Goal: Information Seeking & Learning: Learn about a topic

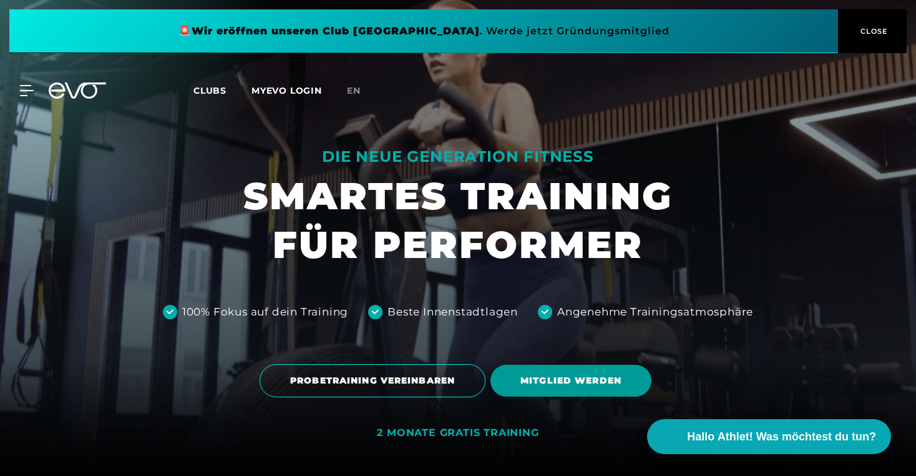
click at [581, 382] on span "MITGLIED WERDEN" at bounding box center [571, 380] width 101 height 13
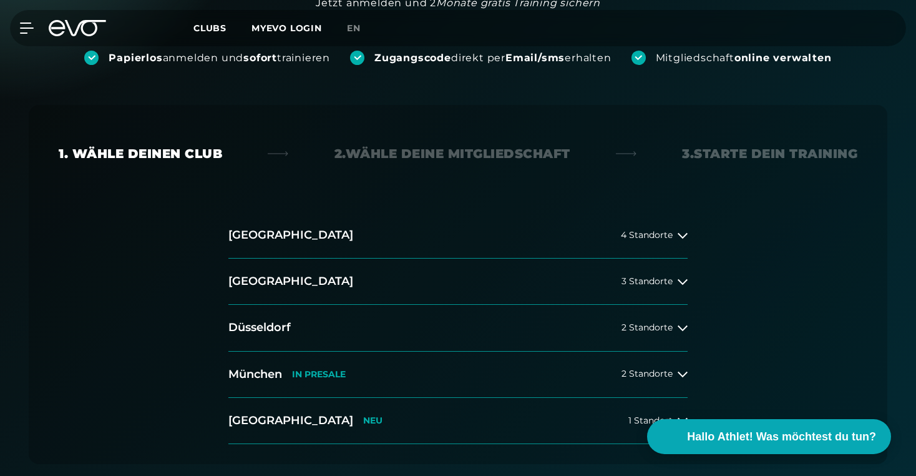
scroll to position [181, 0]
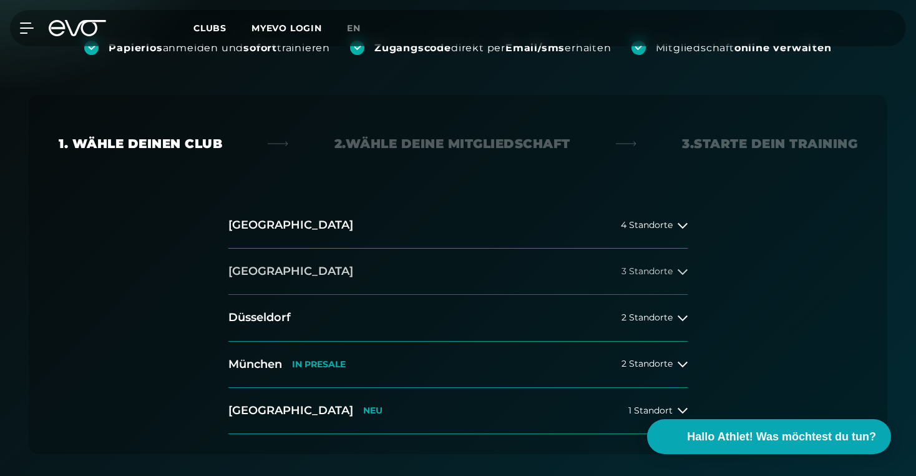
click at [609, 265] on button "[GEOGRAPHIC_DATA] 3 Standorte" at bounding box center [457, 271] width 459 height 46
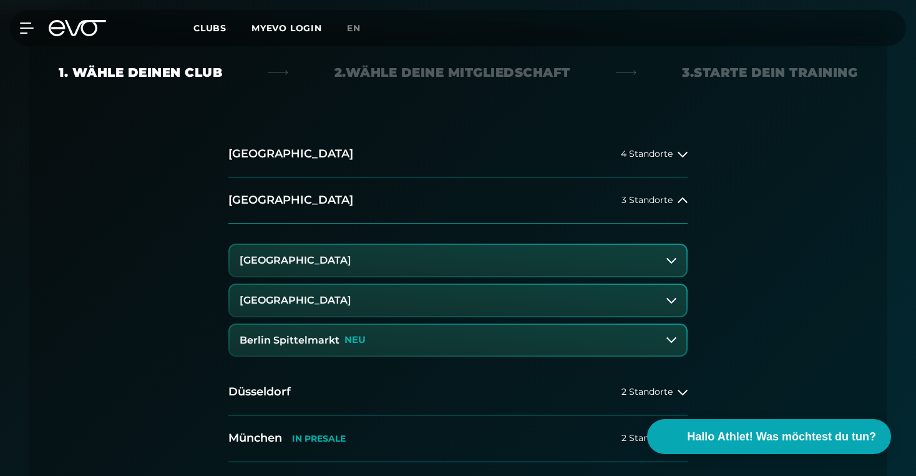
scroll to position [273, 0]
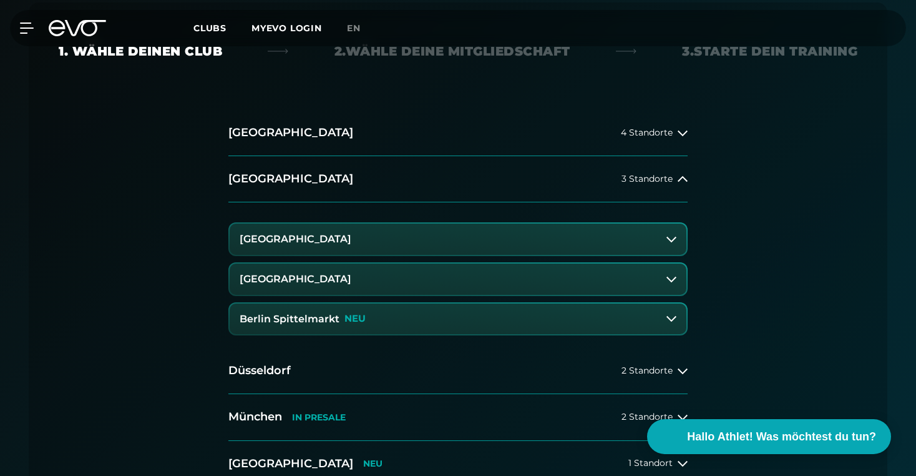
click at [377, 320] on button "Berlin Spittelmarkt NEU" at bounding box center [458, 318] width 457 height 31
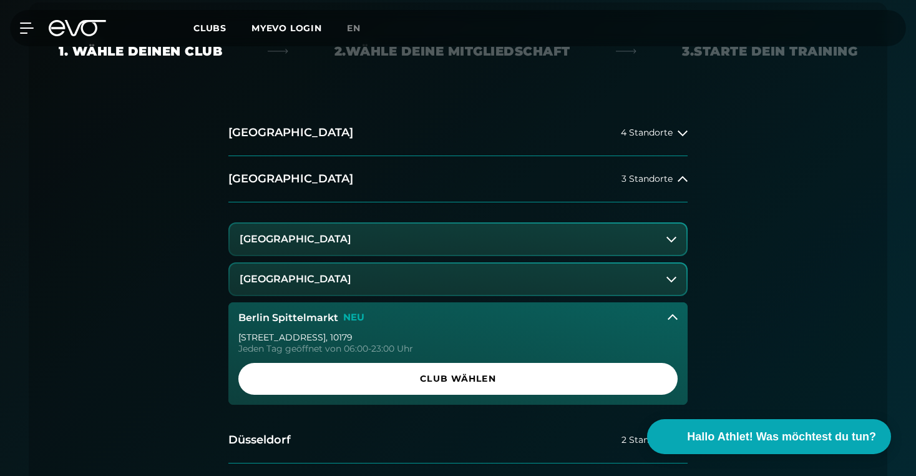
click at [396, 280] on button "[GEOGRAPHIC_DATA]" at bounding box center [458, 278] width 457 height 31
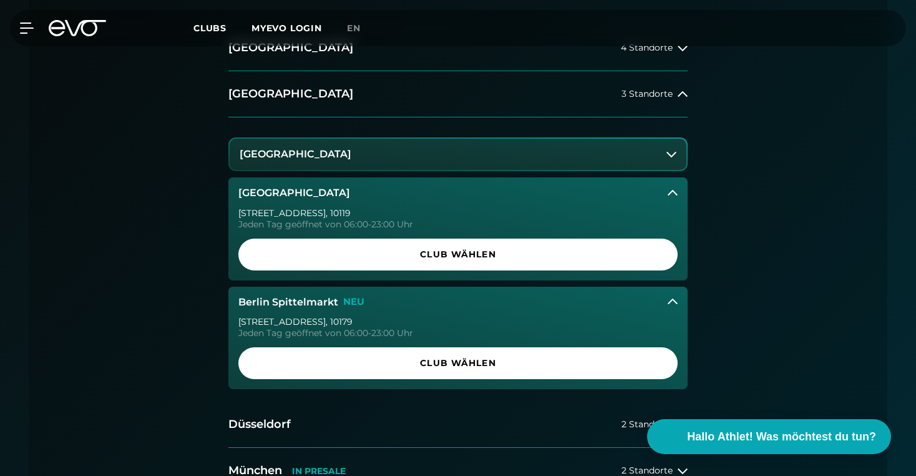
scroll to position [363, 0]
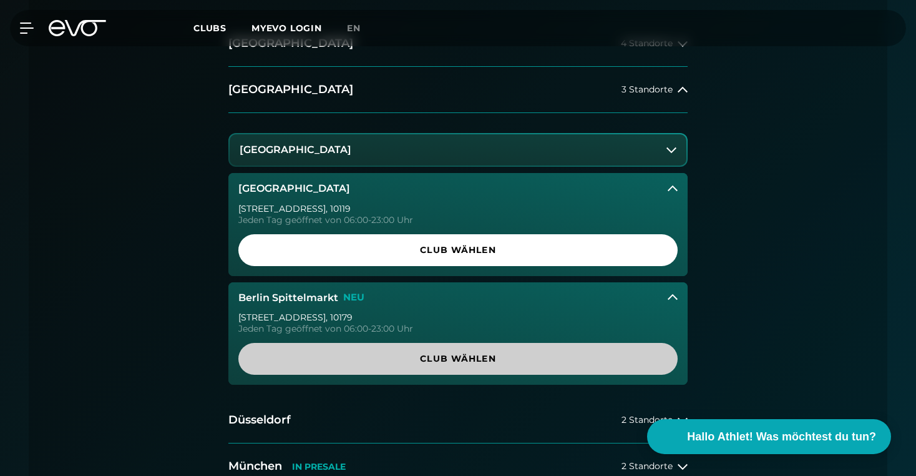
click at [406, 358] on span "Club wählen" at bounding box center [458, 358] width 380 height 13
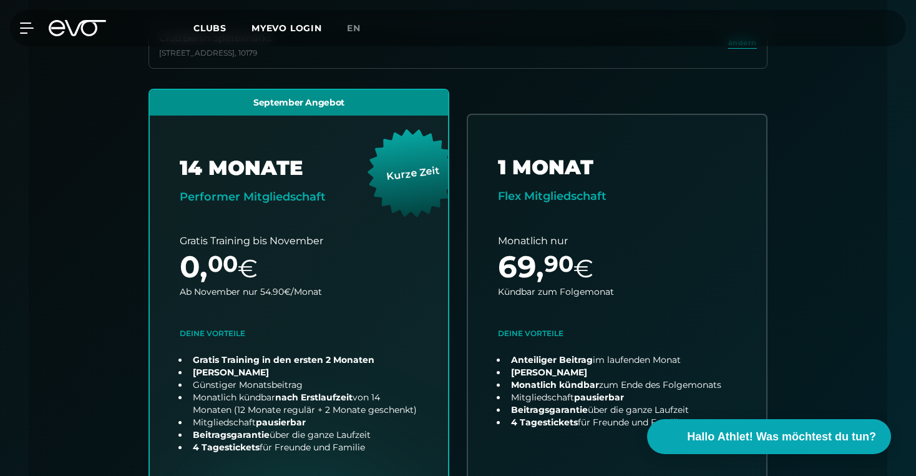
scroll to position [276, 0]
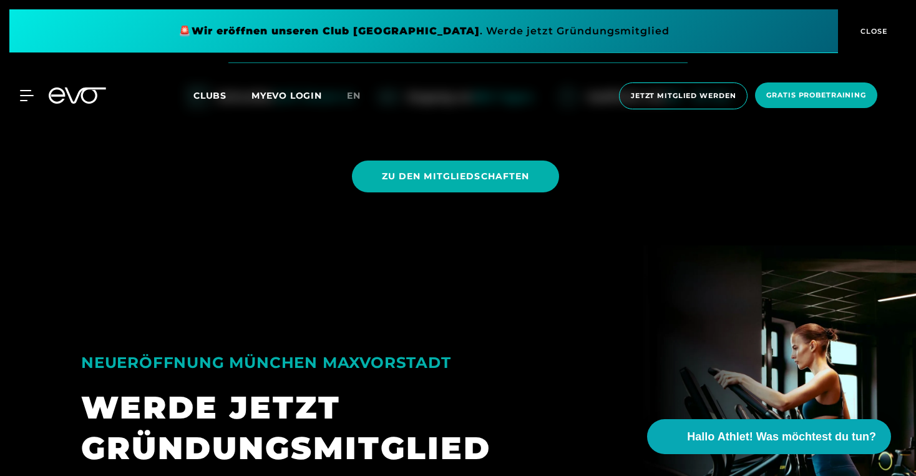
scroll to position [1097, 0]
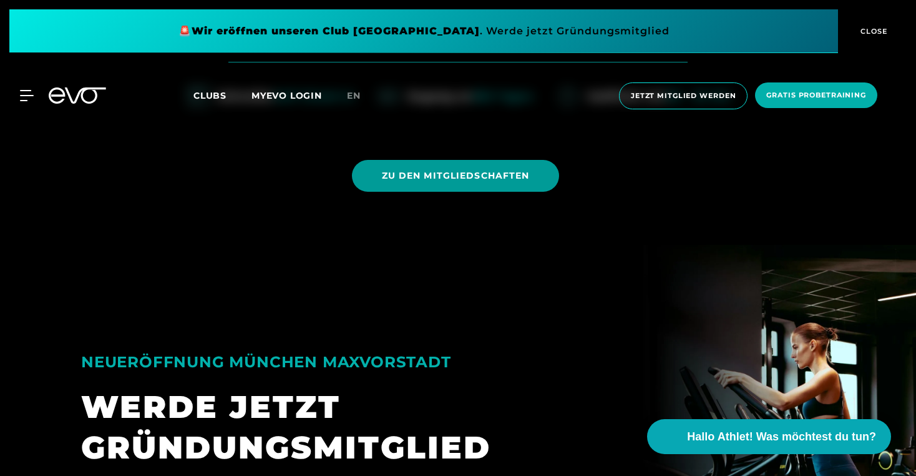
click at [441, 170] on span "ZU DEN MITGLIEDSCHAFTEN" at bounding box center [456, 175] width 148 height 13
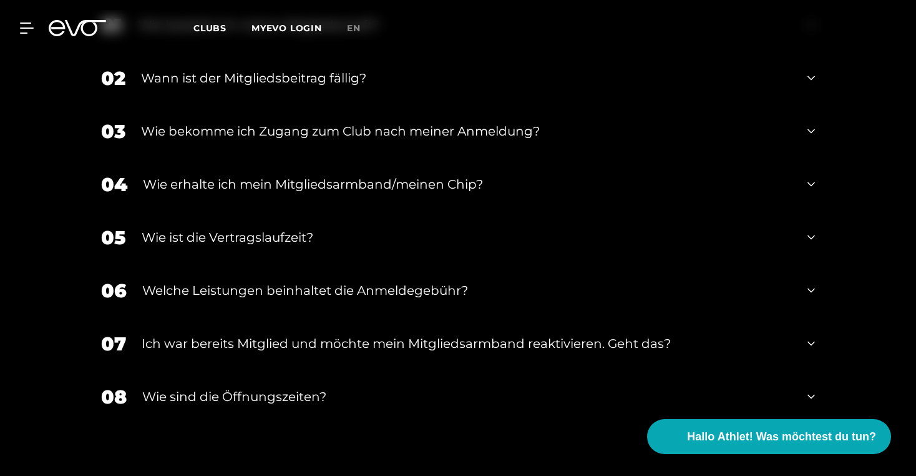
scroll to position [2246, 0]
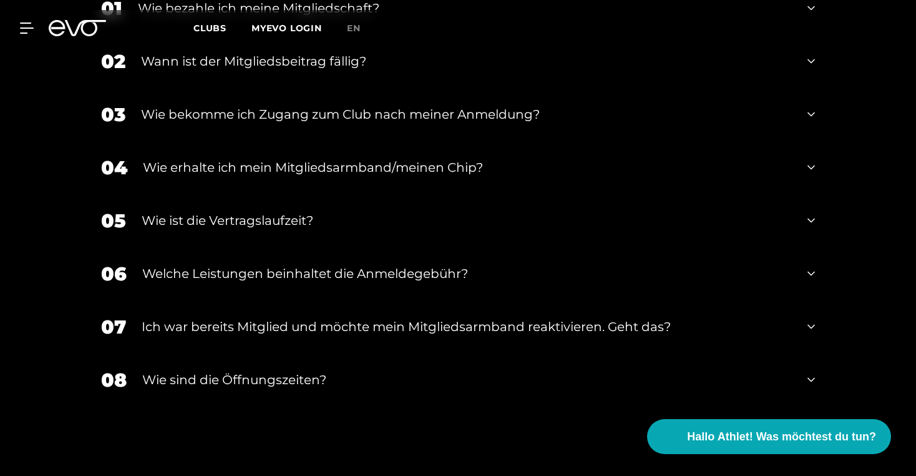
click at [413, 158] on div "Wie erhalte ich mein Mitgliedsarmband/meinen Chip?" at bounding box center [467, 167] width 649 height 19
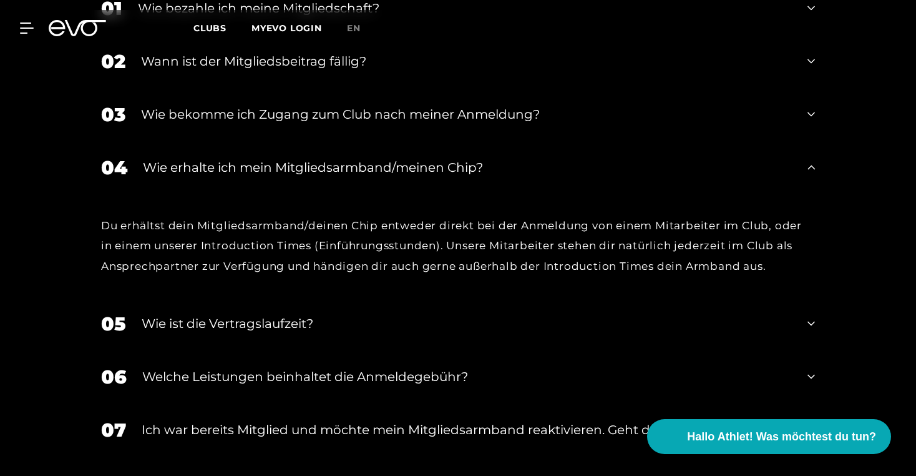
click at [413, 158] on div "Wie erhalte ich mein Mitgliedsarmband/meinen Chip?" at bounding box center [467, 167] width 649 height 19
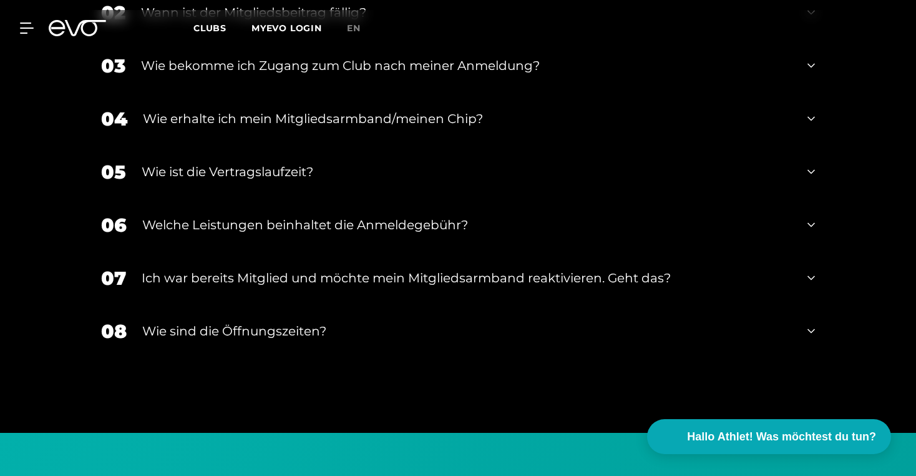
scroll to position [2298, 0]
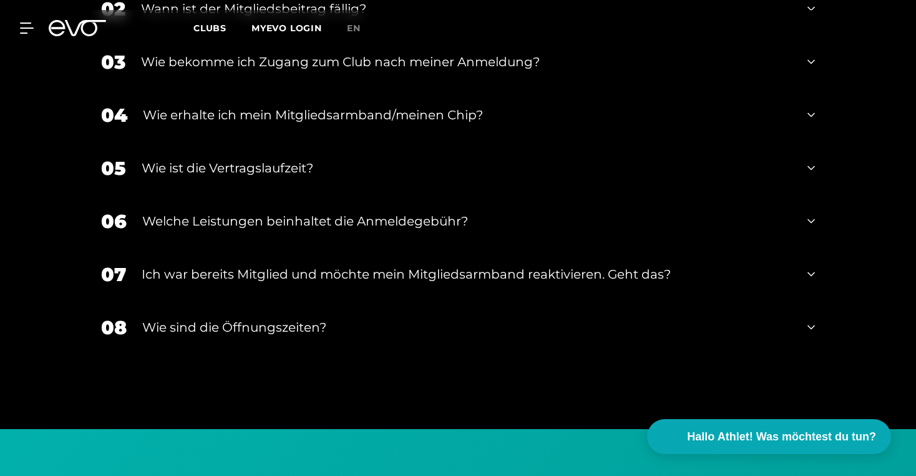
click at [320, 159] on div "Wie ist die Vertragslaufzeit?" at bounding box center [467, 168] width 651 height 19
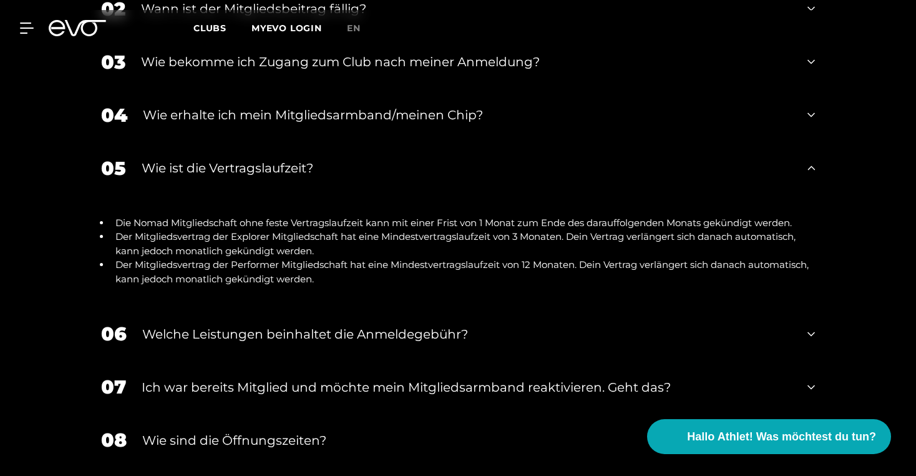
click at [320, 159] on div "Wie ist die Vertragslaufzeit?" at bounding box center [467, 168] width 651 height 19
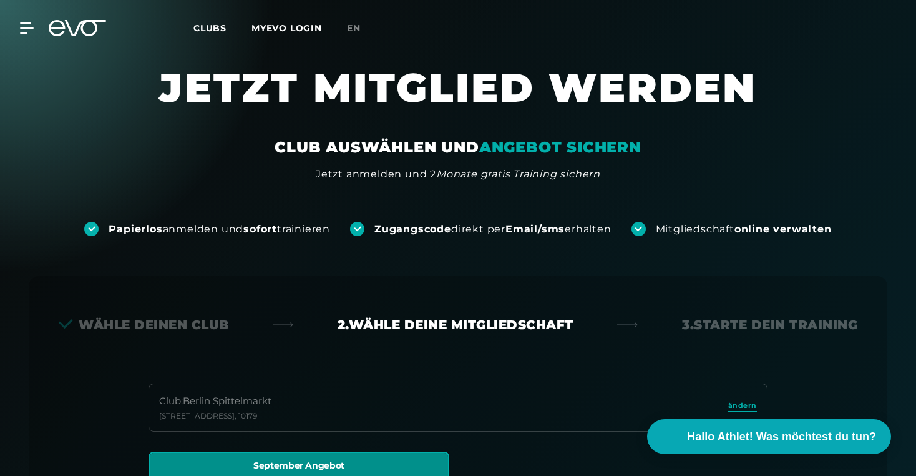
scroll to position [0, 0]
click at [214, 31] on span "Clubs" at bounding box center [210, 27] width 33 height 11
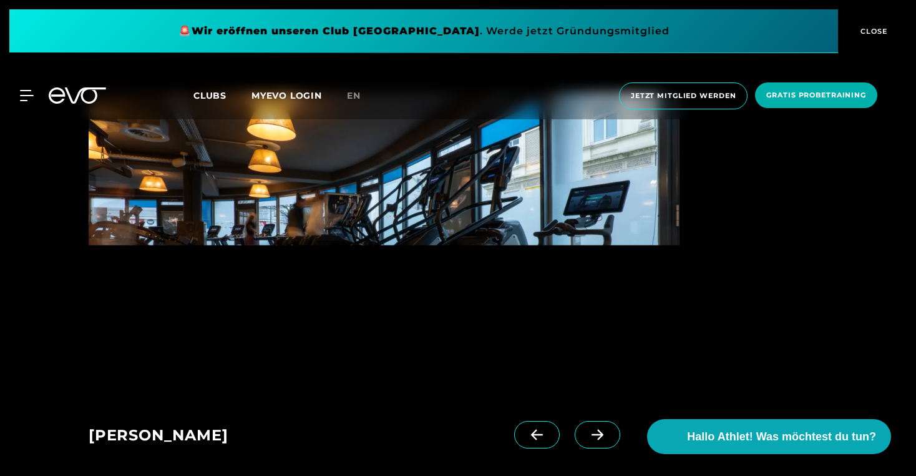
scroll to position [732, 0]
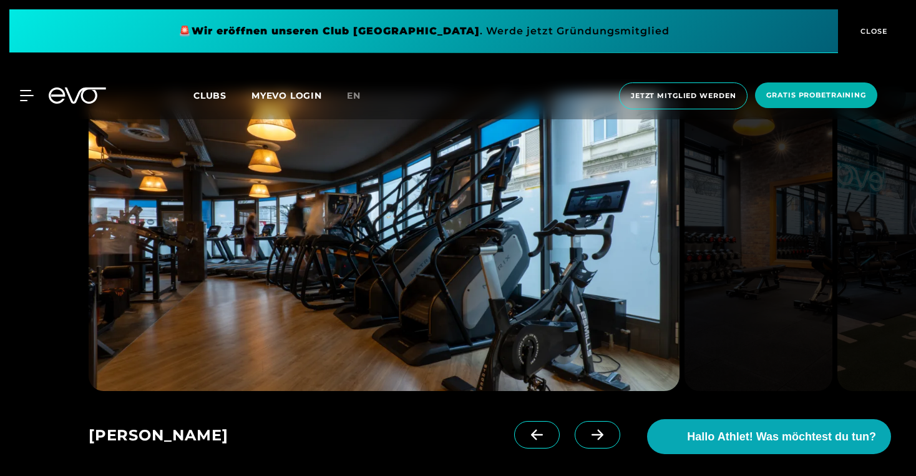
click at [607, 429] on icon at bounding box center [598, 434] width 22 height 11
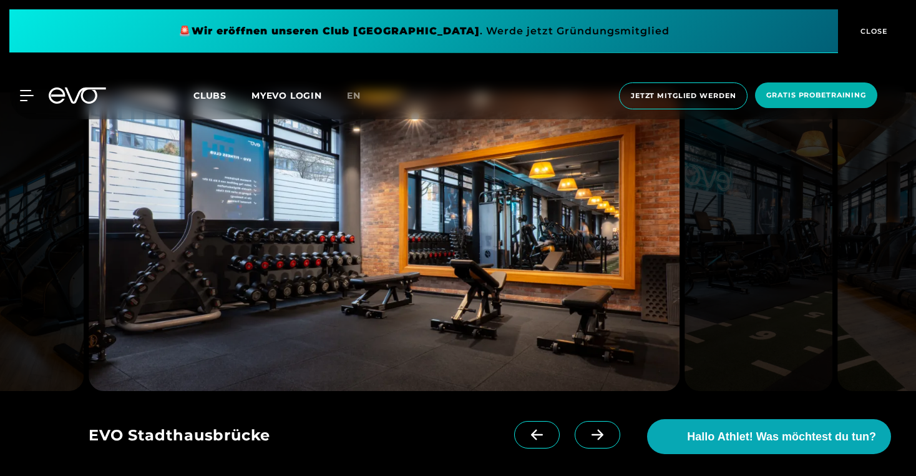
click at [607, 429] on icon at bounding box center [598, 434] width 22 height 11
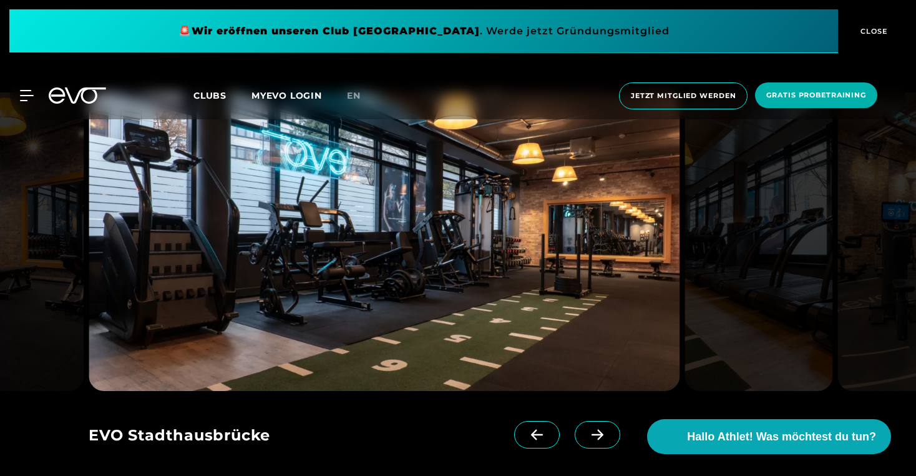
click at [607, 429] on icon at bounding box center [598, 434] width 22 height 11
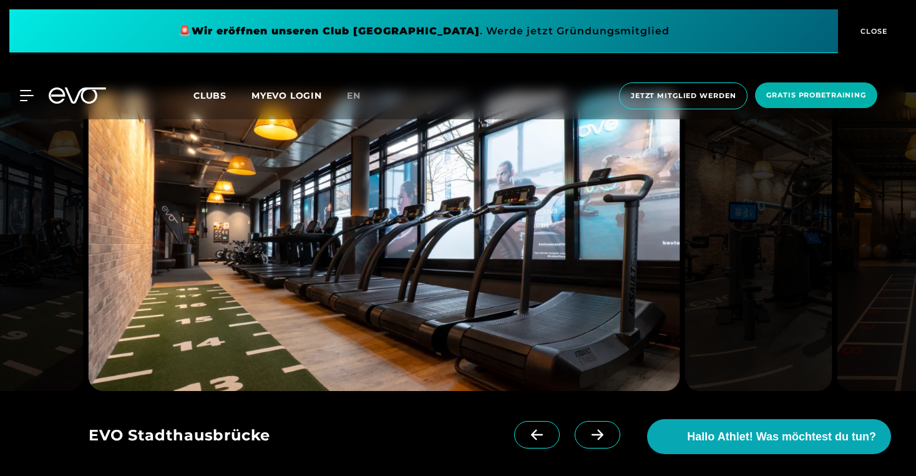
click at [607, 429] on icon at bounding box center [598, 434] width 22 height 11
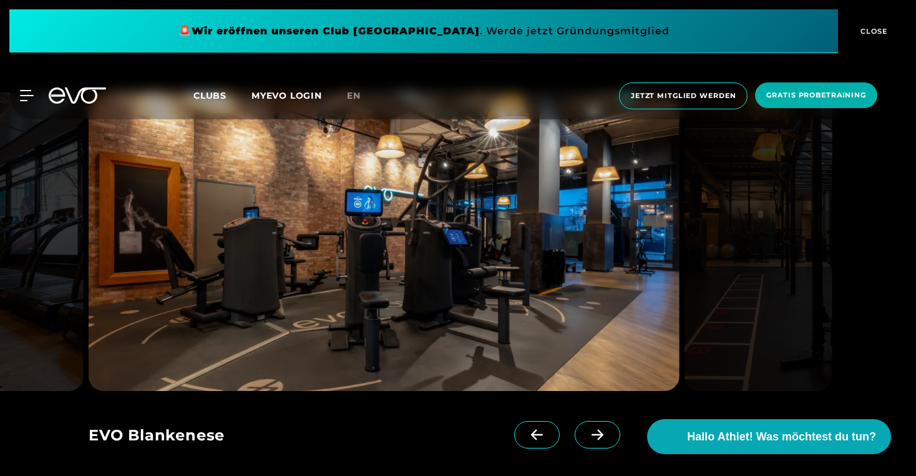
click at [607, 429] on icon at bounding box center [598, 434] width 22 height 11
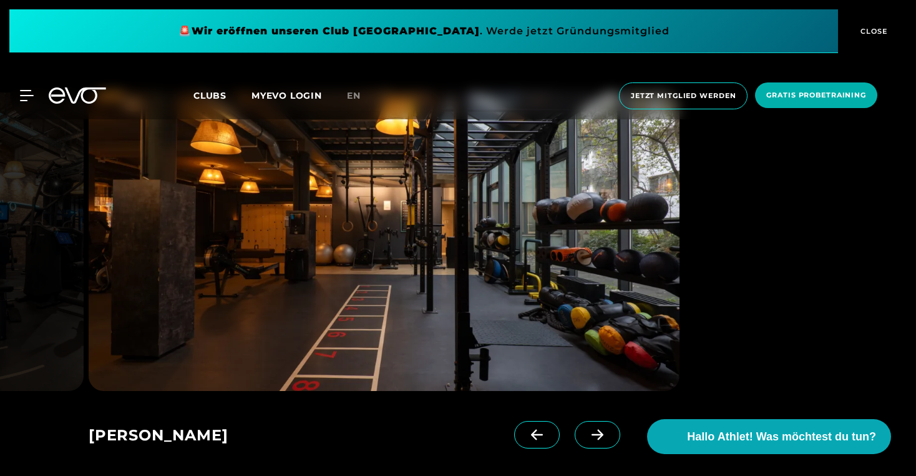
click at [607, 429] on icon at bounding box center [598, 434] width 22 height 11
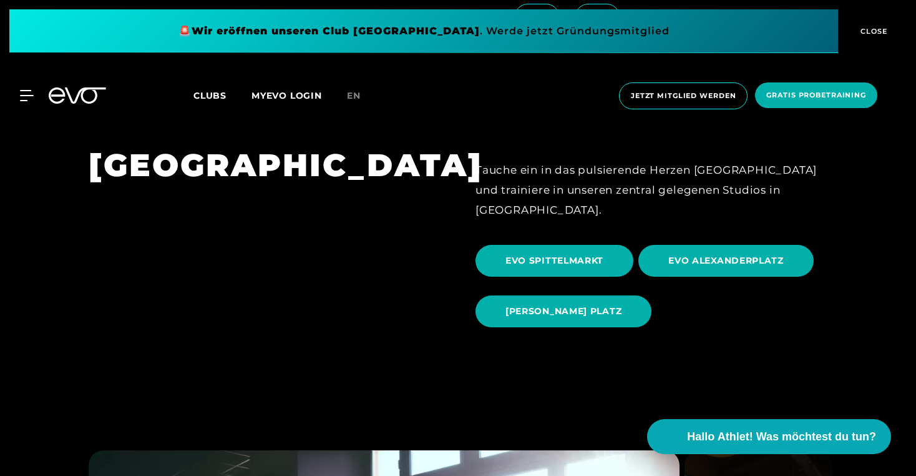
scroll to position [1053, 0]
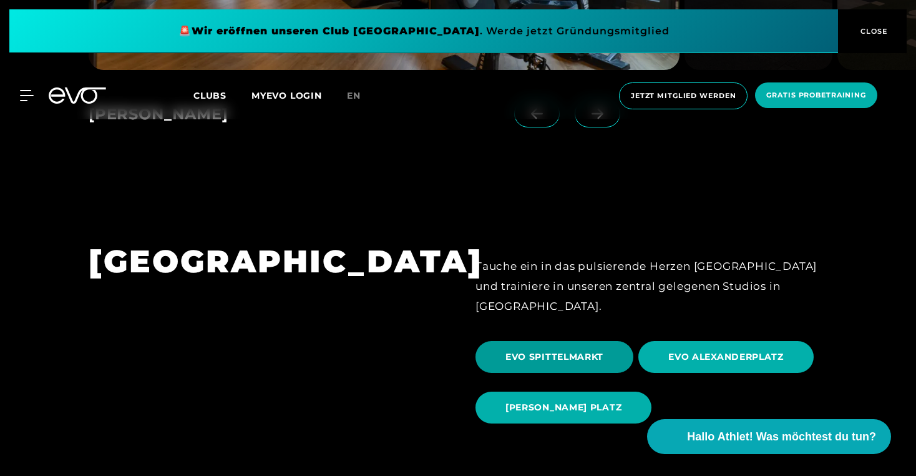
click at [559, 350] on span "EVO SPITTELMARKT" at bounding box center [555, 356] width 98 height 13
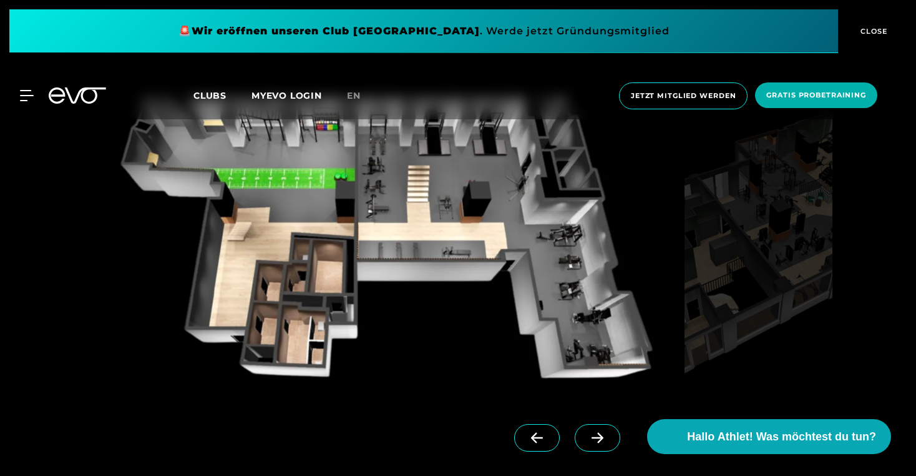
scroll to position [1107, 0]
click at [600, 436] on icon at bounding box center [598, 436] width 22 height 11
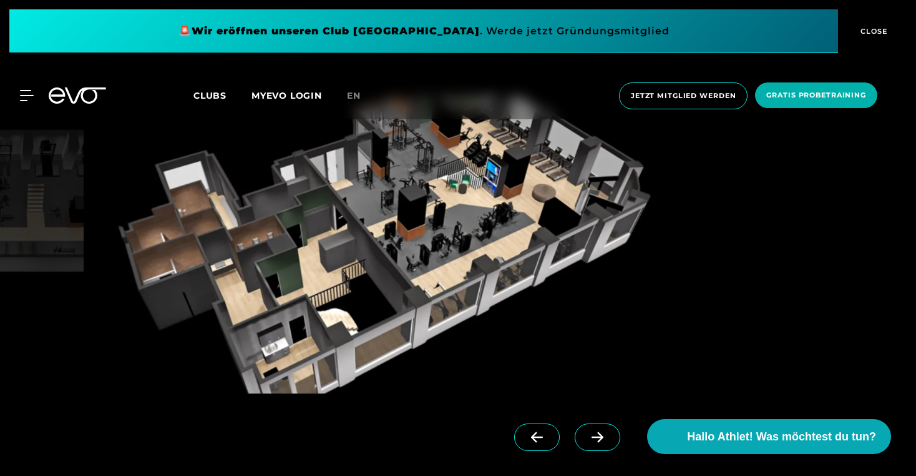
click at [600, 436] on icon at bounding box center [598, 436] width 22 height 11
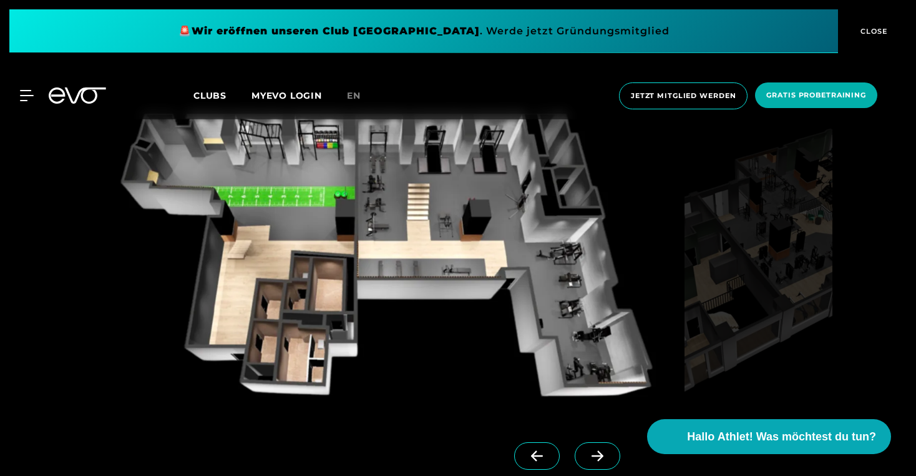
scroll to position [1091, 0]
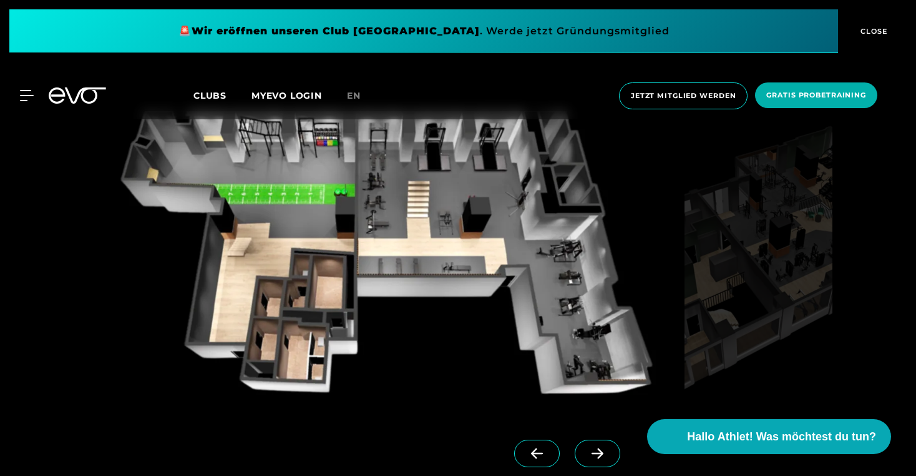
click at [595, 448] on icon at bounding box center [598, 453] width 22 height 11
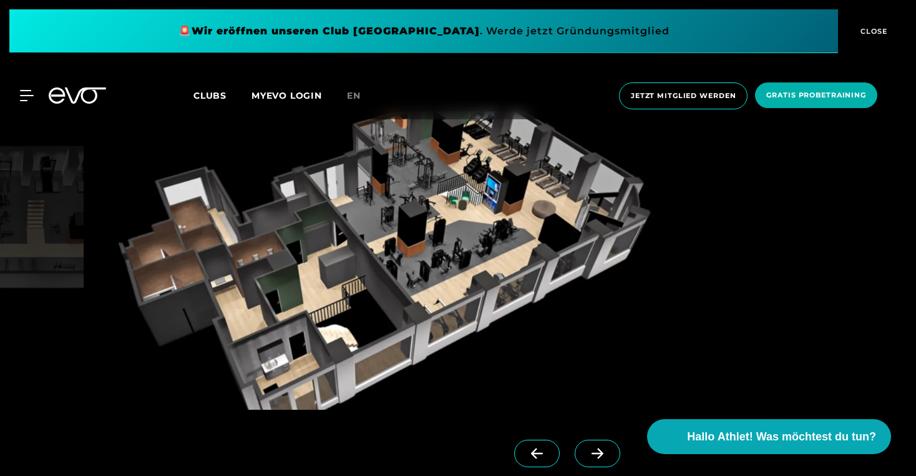
click at [595, 448] on icon at bounding box center [598, 453] width 22 height 11
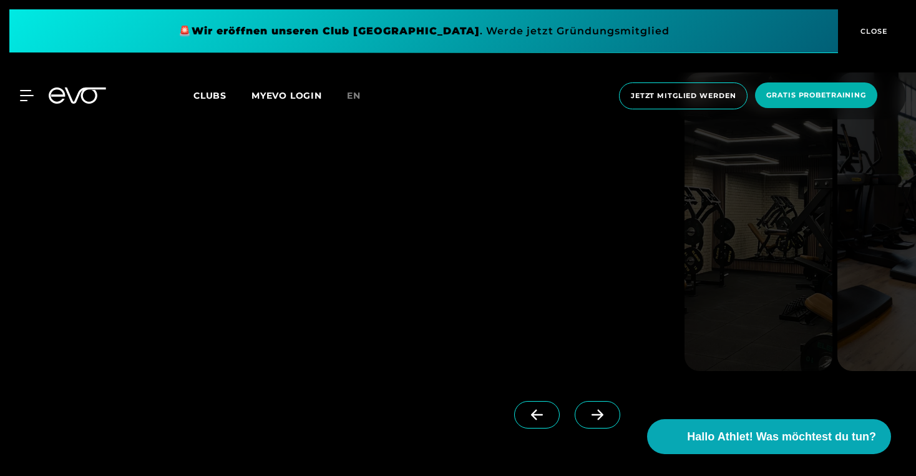
scroll to position [3023, 0]
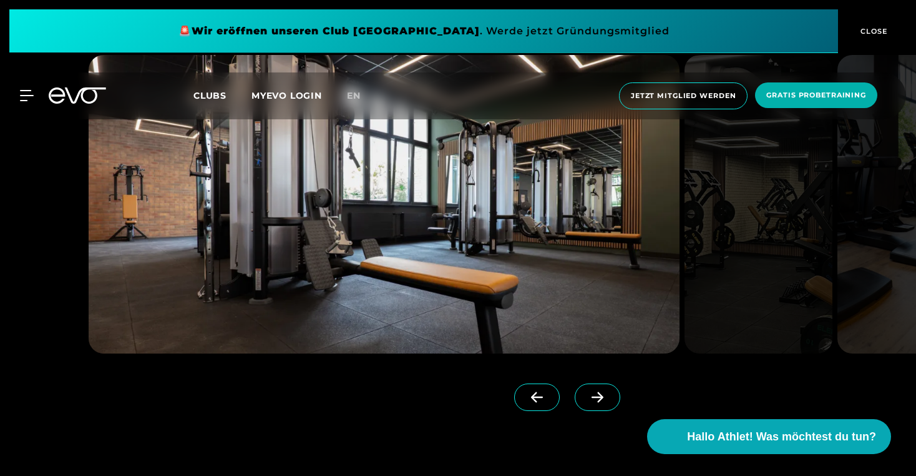
click at [589, 391] on icon at bounding box center [598, 396] width 22 height 11
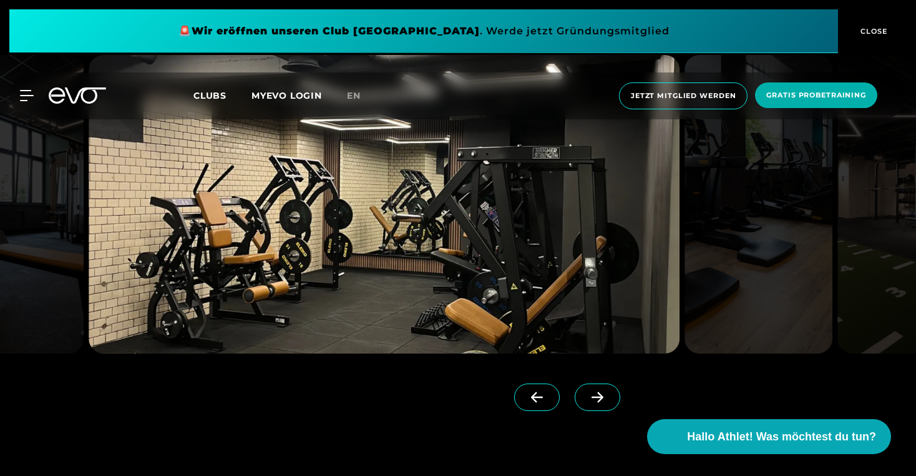
click at [591, 391] on icon at bounding box center [598, 396] width 22 height 11
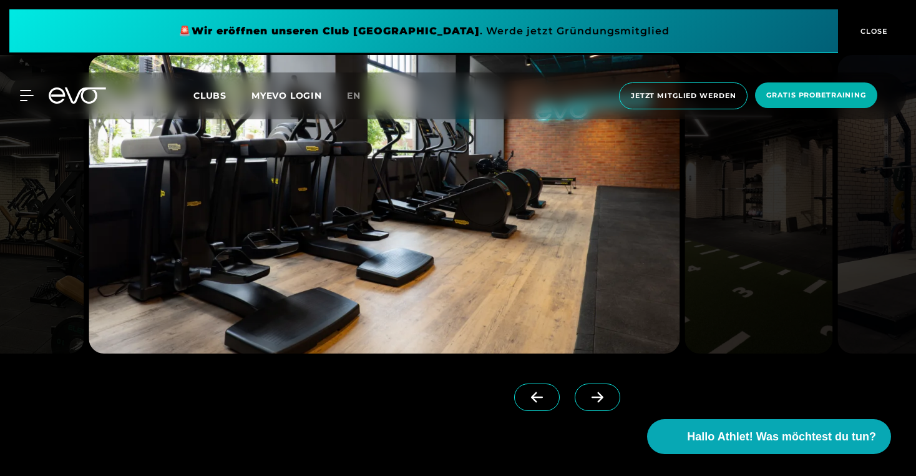
click at [591, 391] on icon at bounding box center [598, 396] width 22 height 11
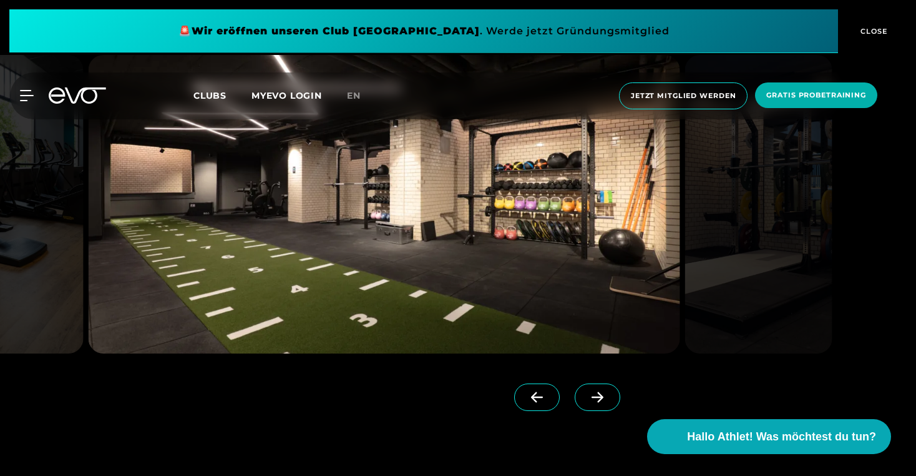
click at [591, 391] on icon at bounding box center [598, 396] width 22 height 11
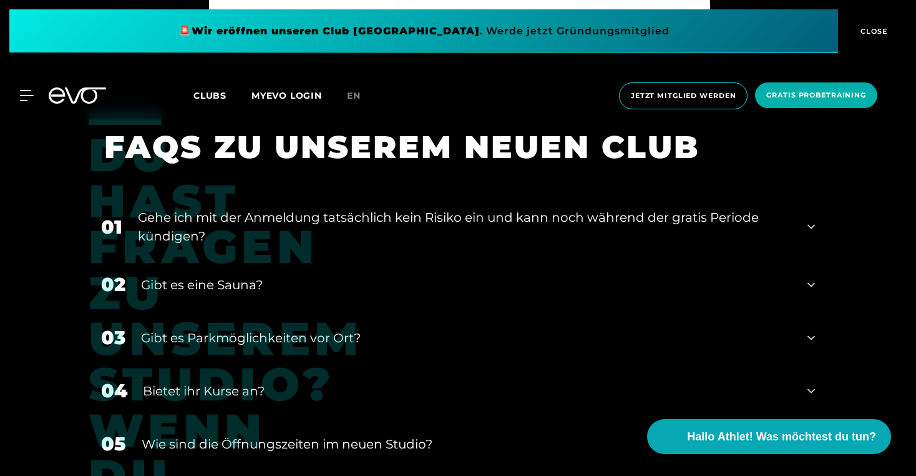
scroll to position [4730, 0]
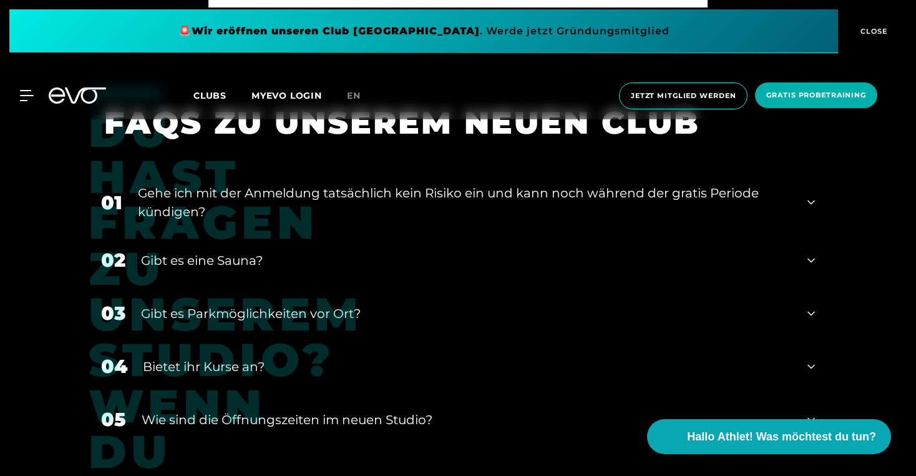
click at [356, 262] on div "02 Gibt es eine Sauna?" at bounding box center [458, 259] width 739 height 53
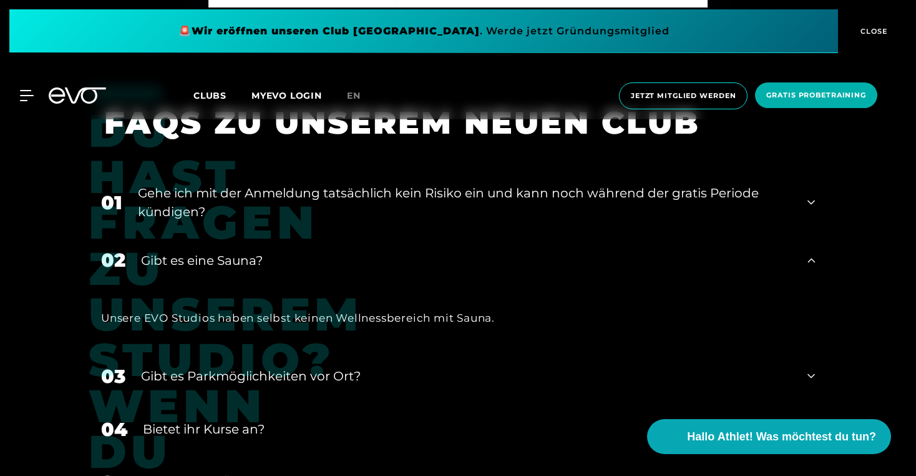
click at [356, 261] on div "02 Gibt es eine Sauna?" at bounding box center [458, 259] width 739 height 53
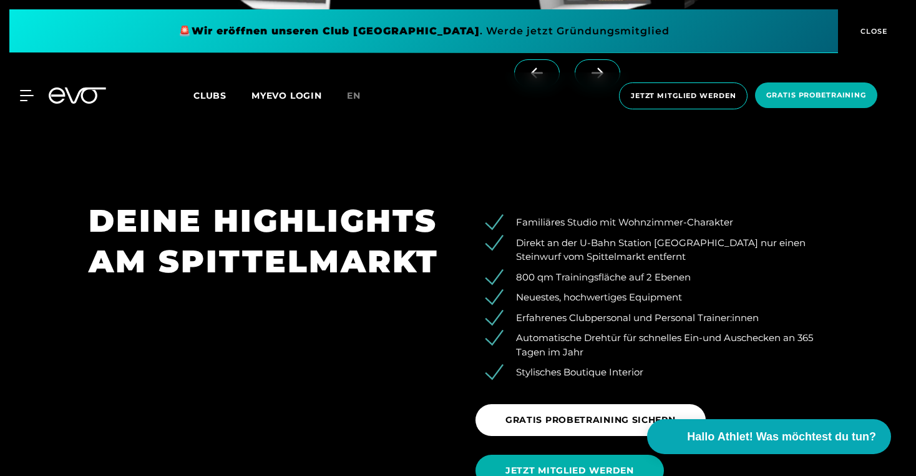
scroll to position [1310, 0]
